Goal: Find specific page/section: Find specific page/section

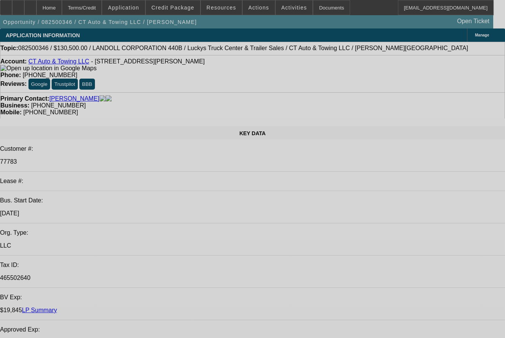
select select "0"
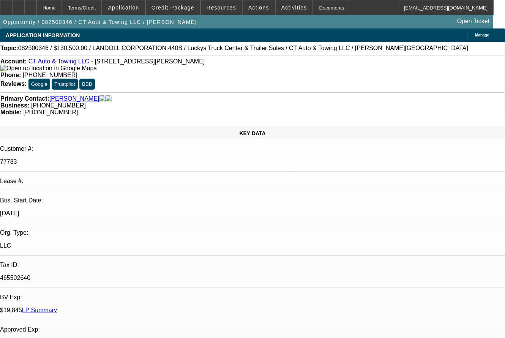
select select "0"
select select "6"
select select "0"
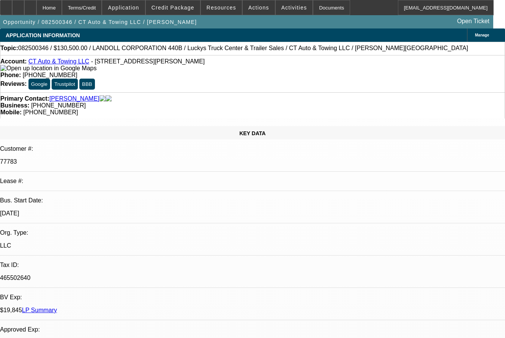
select select "2"
select select "0"
select select "6"
select select "0"
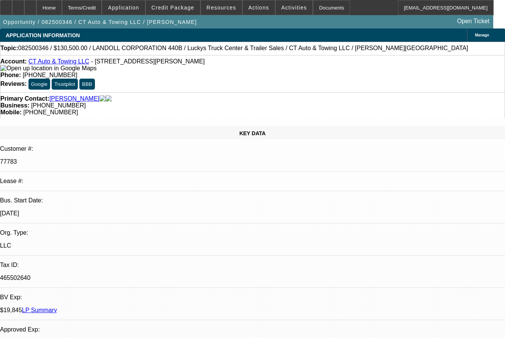
select select "2"
select select "0"
select select "6"
select select "0"
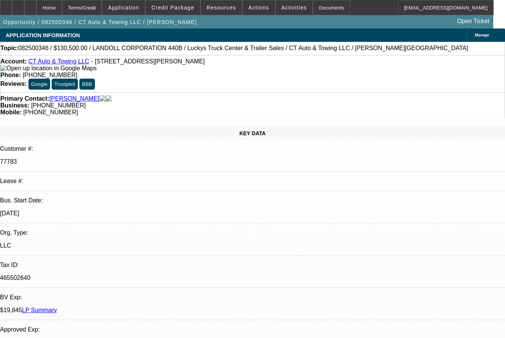
select select "0"
select select "6"
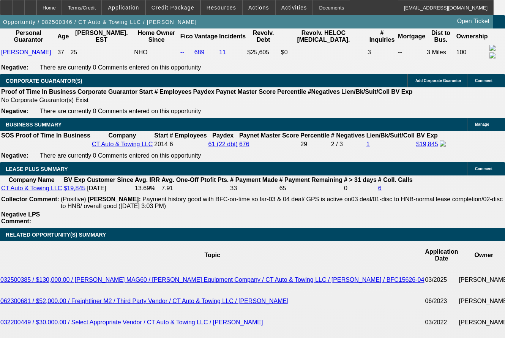
scroll to position [1160, 0]
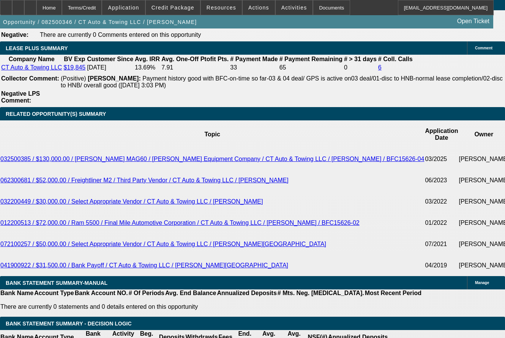
scroll to position [1236, 0]
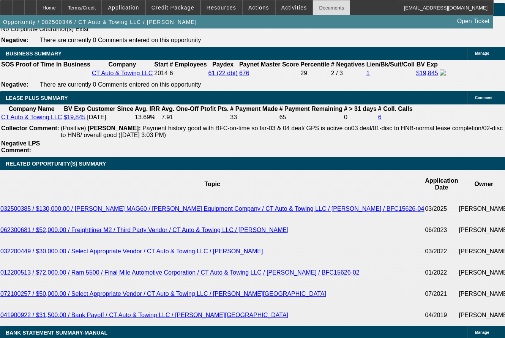
click at [318, 8] on div "Documents" at bounding box center [331, 7] width 37 height 15
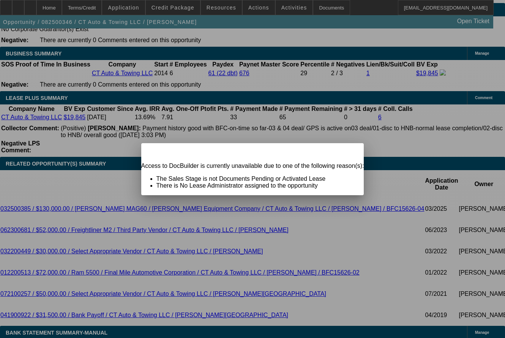
click at [347, 152] on div "Close" at bounding box center [355, 147] width 17 height 9
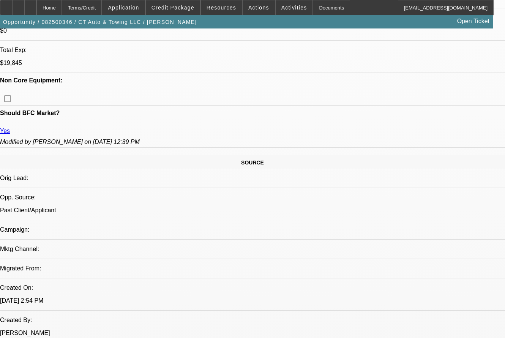
scroll to position [336, 0]
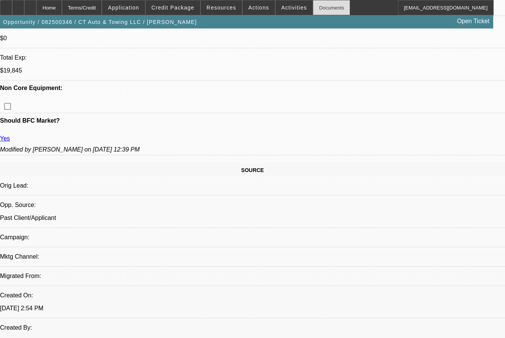
click at [326, 6] on div "Documents" at bounding box center [331, 7] width 37 height 15
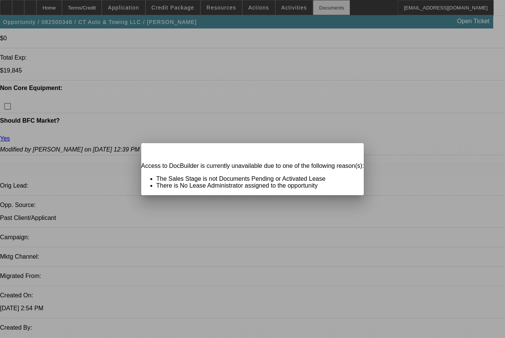
scroll to position [0, 0]
click at [349, 152] on span "Close" at bounding box center [354, 150] width 10 height 4
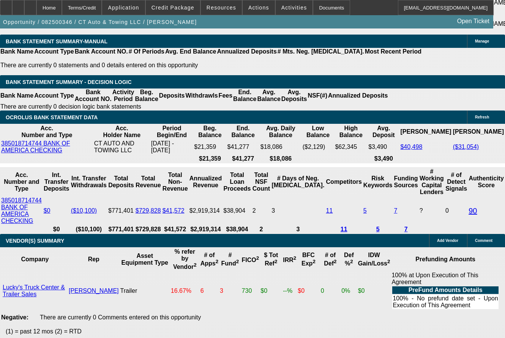
scroll to position [1550, 0]
